Goal: Find contact information: Find contact information

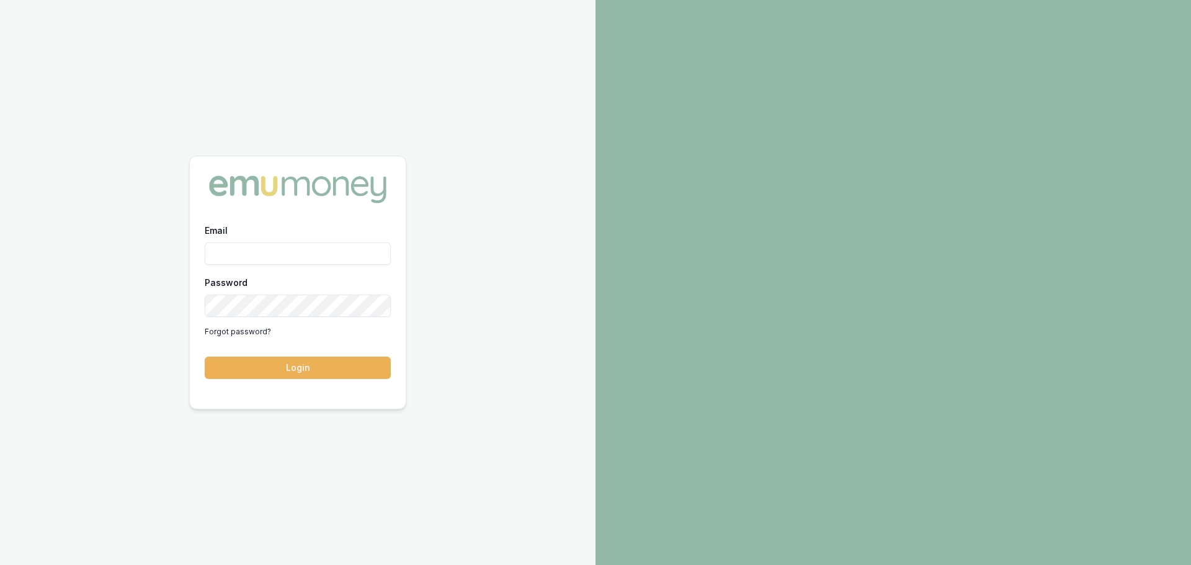
click at [239, 252] on input "Email" at bounding box center [298, 254] width 186 height 22
type input "evette.abdo@emumoney.com.au"
click at [303, 370] on button "Login" at bounding box center [298, 368] width 186 height 22
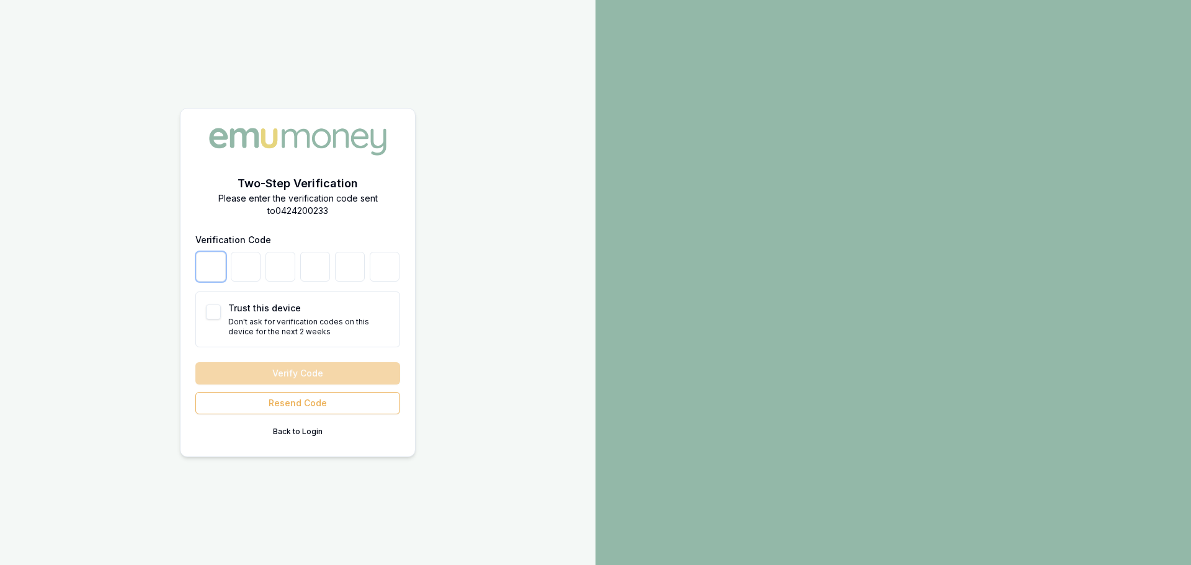
click at [213, 269] on input "number" at bounding box center [211, 267] width 30 height 30
type input "3"
type input "9"
type input "7"
type input "5"
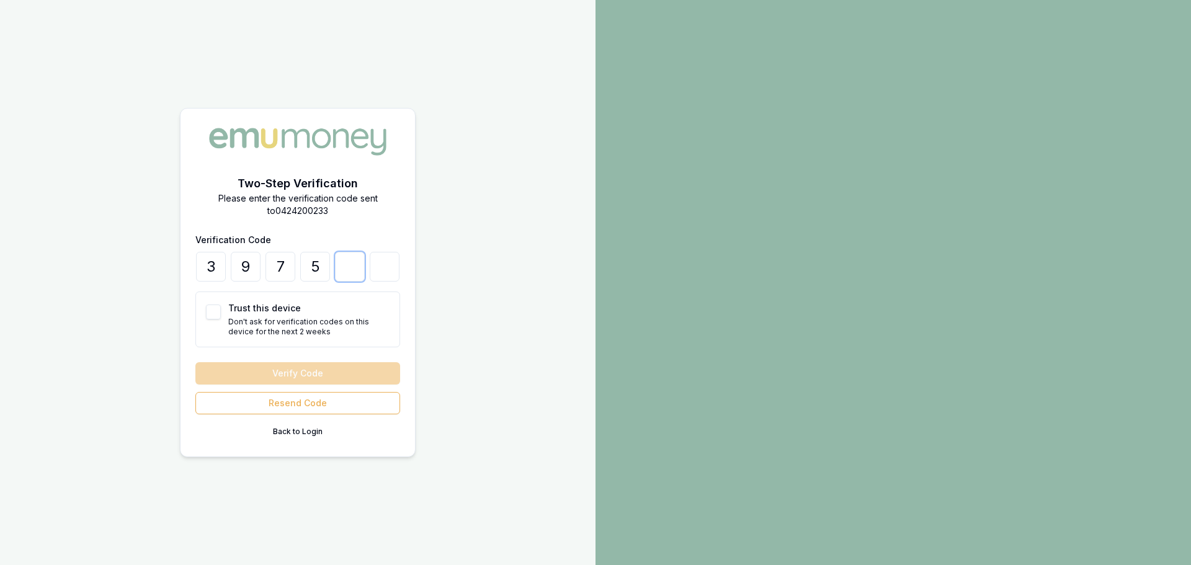
type input "1"
type input "7"
click at [280, 372] on button "Verify Code" at bounding box center [297, 373] width 205 height 22
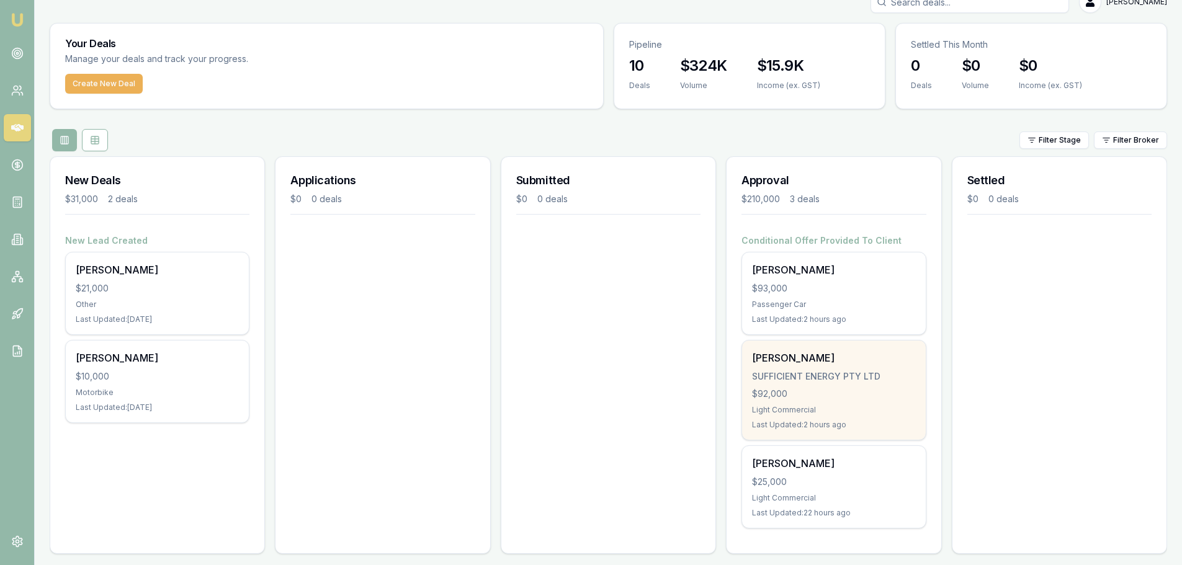
scroll to position [28, 0]
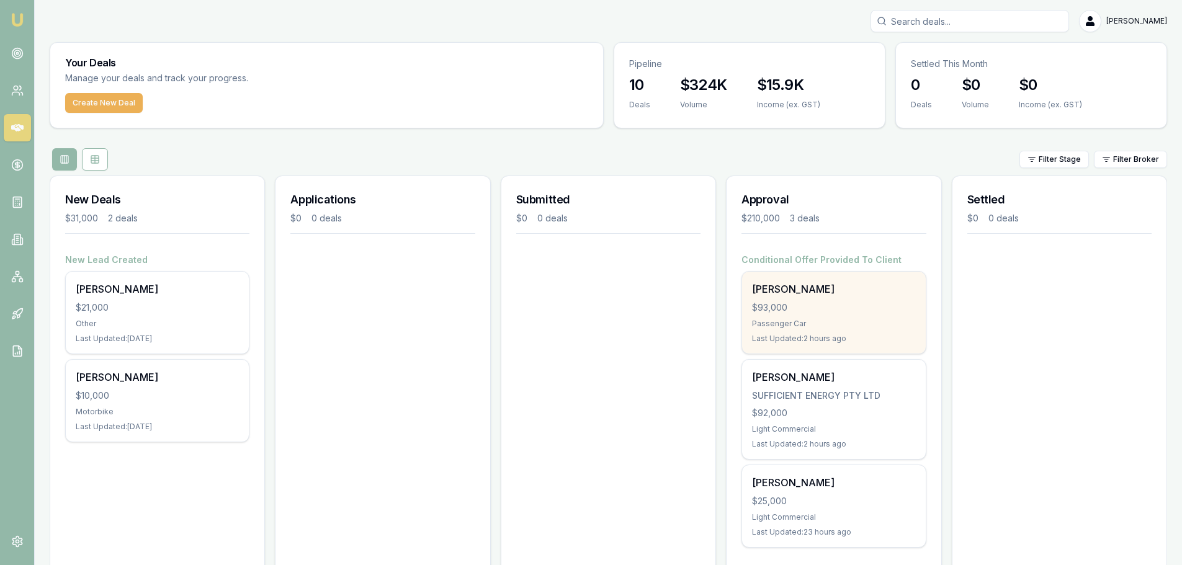
click at [829, 302] on div "$93,000" at bounding box center [833, 307] width 163 height 12
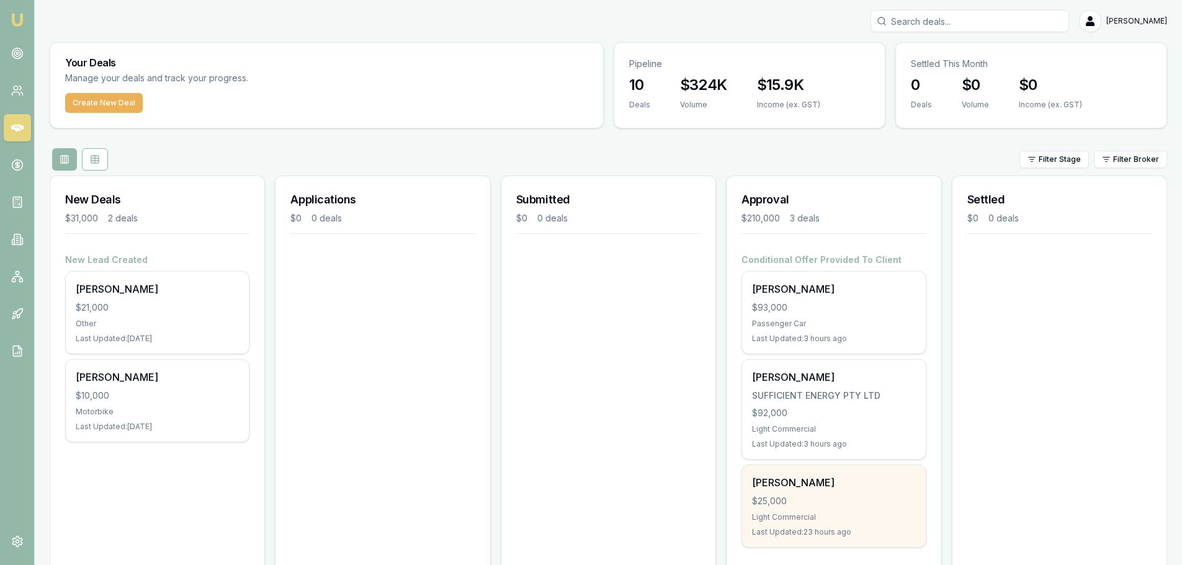
click at [840, 488] on div "[PERSON_NAME]" at bounding box center [833, 482] width 163 height 15
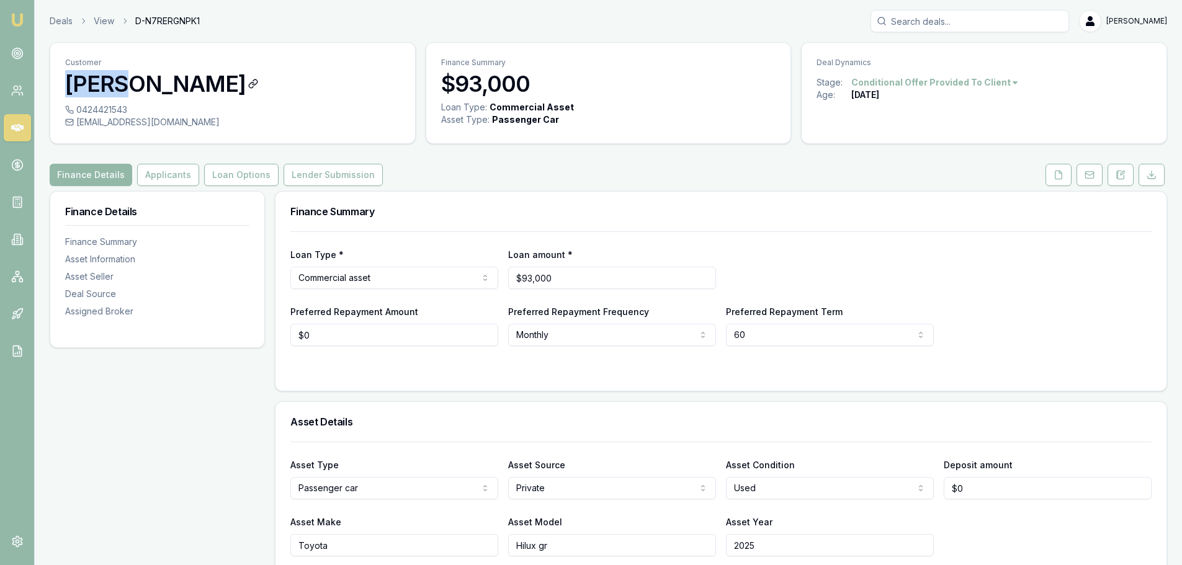
drag, startPoint x: 127, startPoint y: 83, endPoint x: 81, endPoint y: 86, distance: 45.4
click at [70, 84] on h3 "[PERSON_NAME]" at bounding box center [232, 83] width 335 height 25
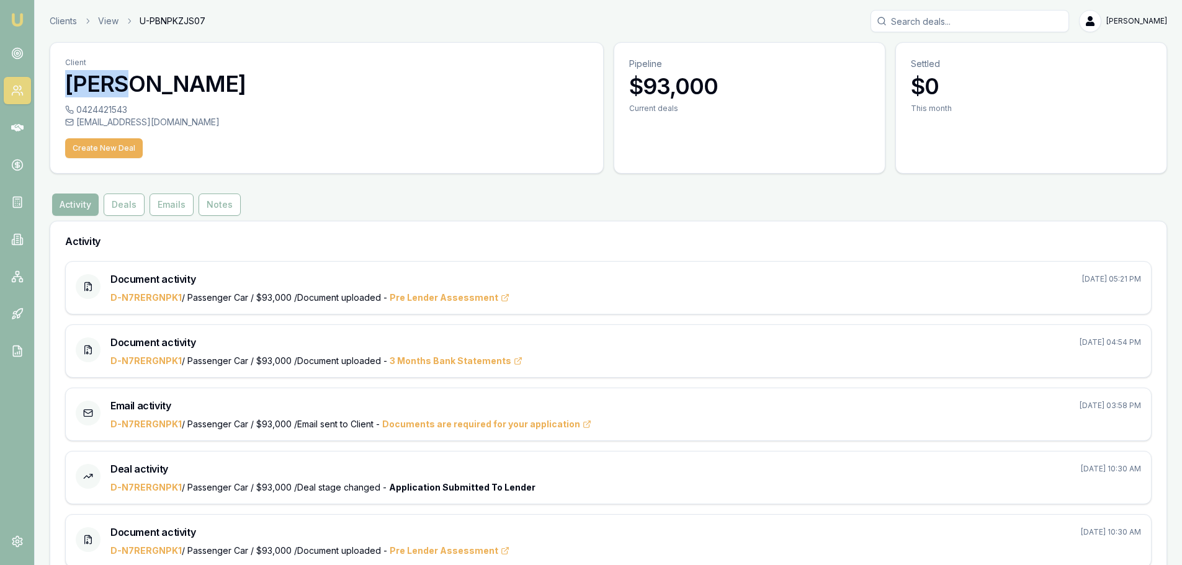
drag, startPoint x: 125, startPoint y: 84, endPoint x: 53, endPoint y: 78, distance: 72.8
click at [53, 78] on div "Client [PERSON_NAME]" at bounding box center [326, 73] width 553 height 61
copy h3 "[PERSON_NAME]"
drag, startPoint x: 236, startPoint y: 81, endPoint x: 133, endPoint y: 83, distance: 103.6
click at [133, 83] on h3 "[PERSON_NAME]" at bounding box center [326, 83] width 523 height 25
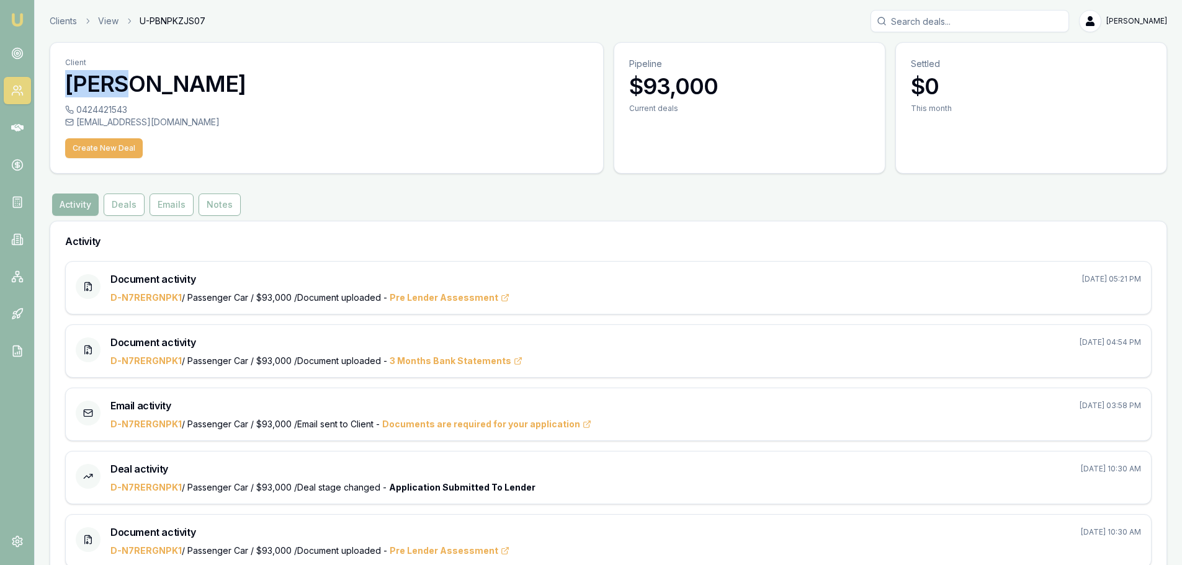
copy h3 "Khassouk"
drag, startPoint x: 77, startPoint y: 122, endPoint x: 205, endPoint y: 125, distance: 128.5
click at [205, 125] on div "chadi@sufficientenergy.com.au" at bounding box center [326, 122] width 523 height 12
copy div "chadi@sufficientenergy.com.au"
drag, startPoint x: 128, startPoint y: 110, endPoint x: 89, endPoint y: 112, distance: 39.2
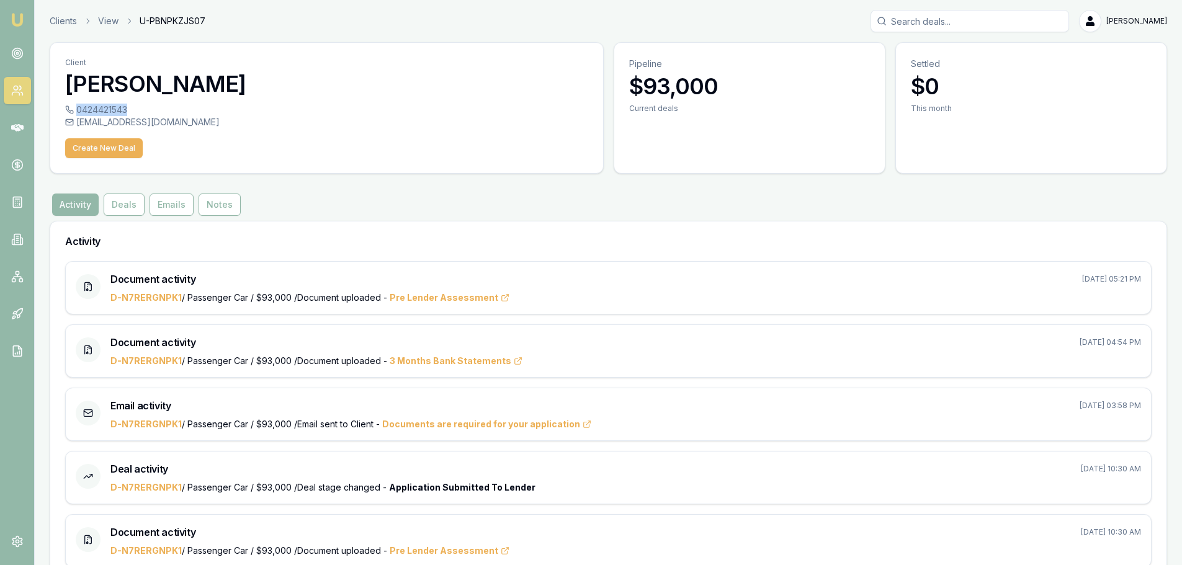
click at [74, 110] on div "0424421543" at bounding box center [326, 110] width 523 height 12
copy div "0424421543"
click at [66, 22] on link "Clients" at bounding box center [63, 21] width 27 height 12
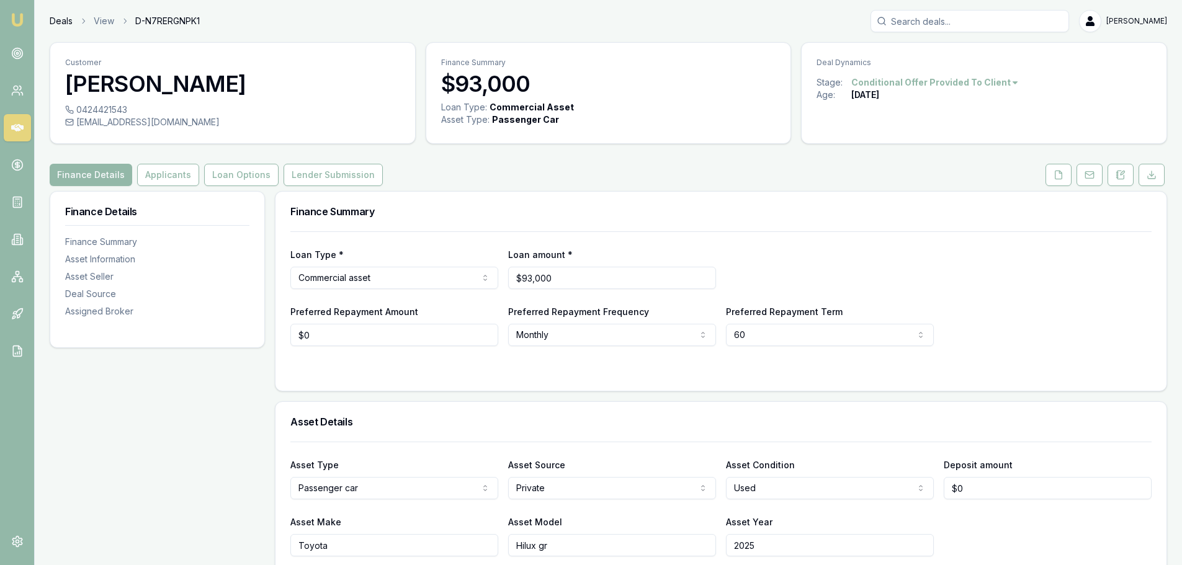
click at [69, 20] on link "Deals" at bounding box center [61, 21] width 23 height 12
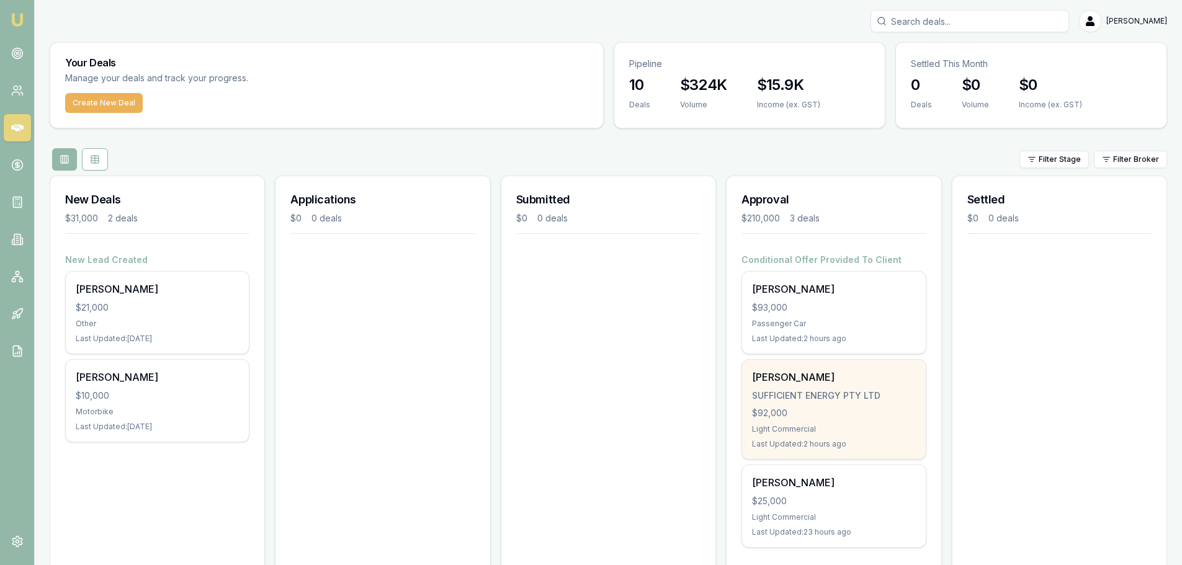
click at [844, 417] on div "$92,000" at bounding box center [833, 413] width 163 height 12
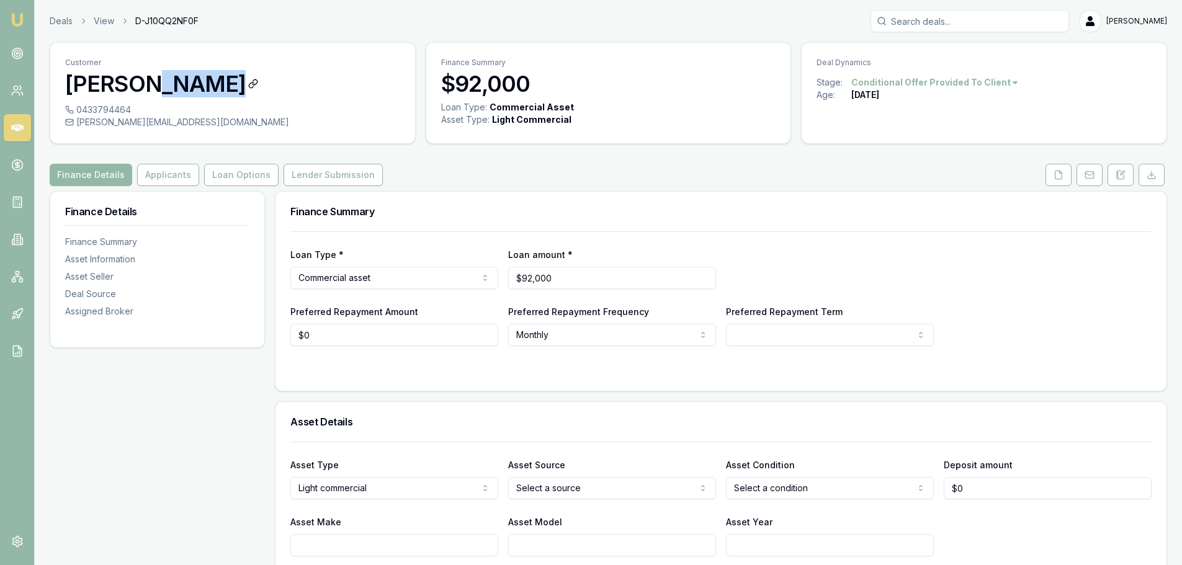
drag, startPoint x: 215, startPoint y: 82, endPoint x: 151, endPoint y: 83, distance: 63.3
click at [151, 83] on h3 "[PERSON_NAME]" at bounding box center [232, 83] width 335 height 25
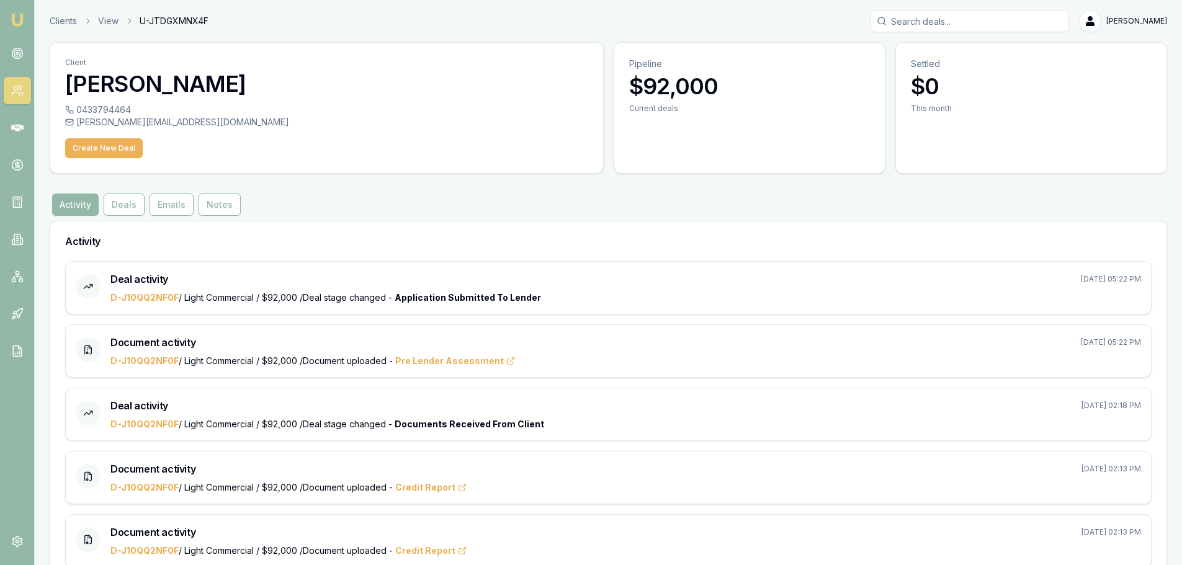
drag, startPoint x: 158, startPoint y: 85, endPoint x: 150, endPoint y: 82, distance: 7.8
click at [150, 82] on h3 "George Sooalo" at bounding box center [326, 83] width 523 height 25
drag, startPoint x: 150, startPoint y: 82, endPoint x: 220, endPoint y: 87, distance: 69.6
click at [220, 87] on h3 "George Sooalo" at bounding box center [326, 83] width 523 height 25
copy h3 "Sooalo"
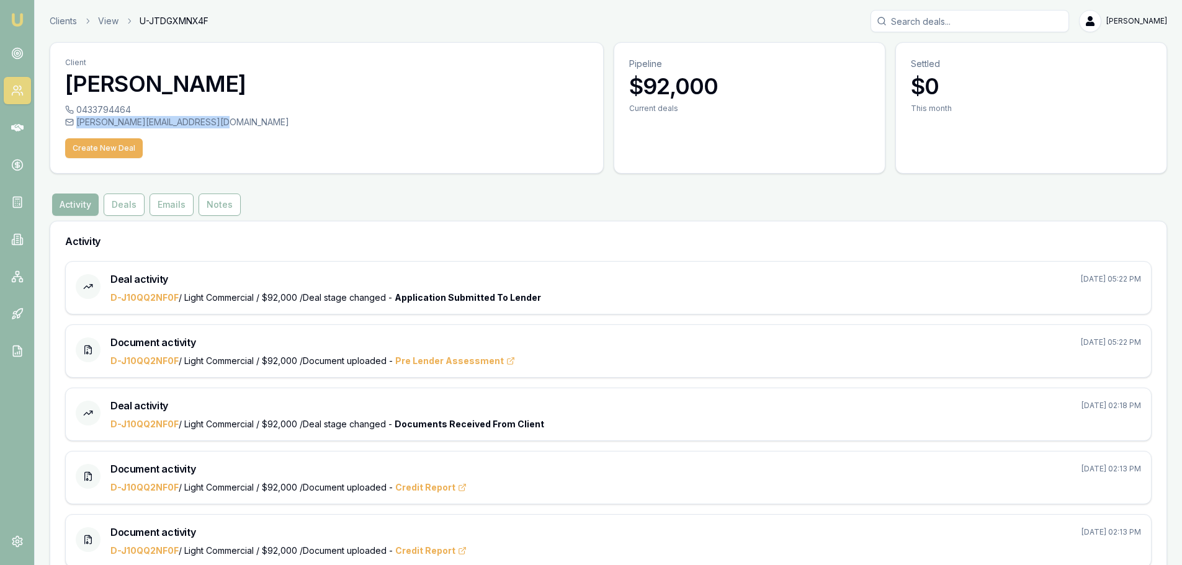
drag, startPoint x: 76, startPoint y: 122, endPoint x: 212, endPoint y: 125, distance: 135.9
click at [212, 125] on div "george@sufficientenergy.com.au" at bounding box center [326, 122] width 523 height 12
copy div "george@sufficientenergy.com.au"
drag, startPoint x: 78, startPoint y: 105, endPoint x: 129, endPoint y: 107, distance: 51.5
click at [129, 107] on div "0433794464" at bounding box center [326, 110] width 523 height 12
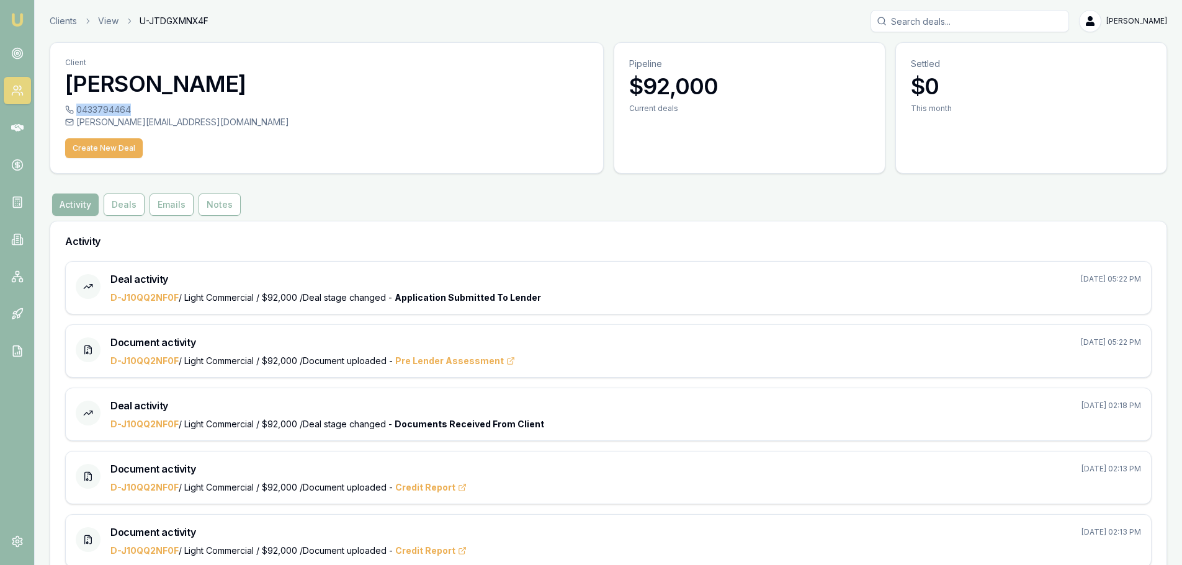
copy div "0433794464"
click at [62, 26] on link "Clients" at bounding box center [63, 21] width 27 height 12
click at [111, 20] on link "View" at bounding box center [108, 21] width 20 height 12
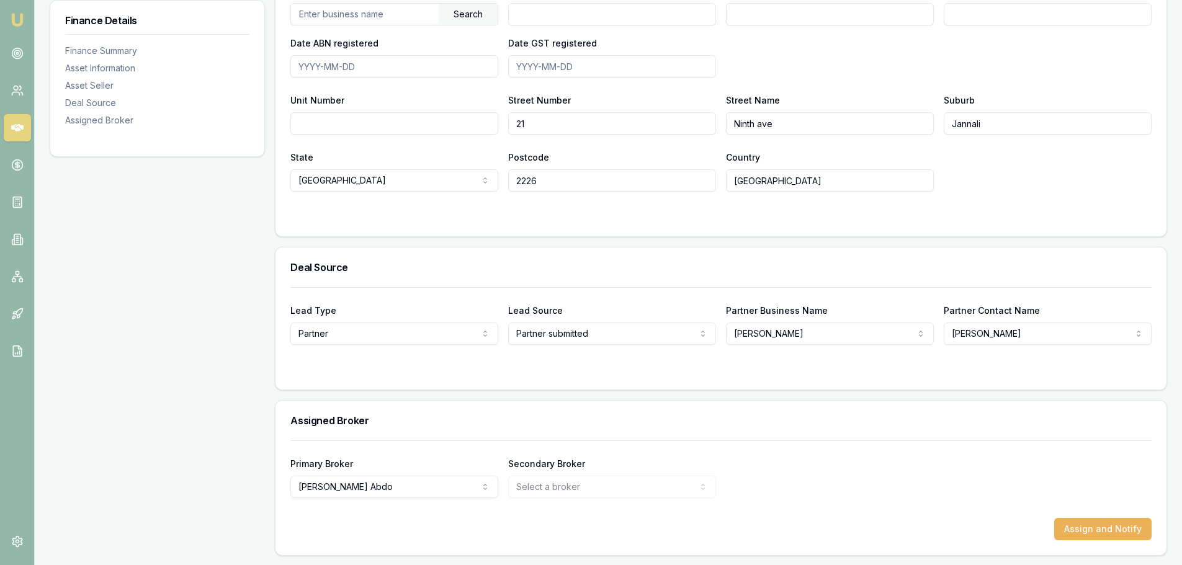
scroll to position [814, 0]
